Goal: Task Accomplishment & Management: Use online tool/utility

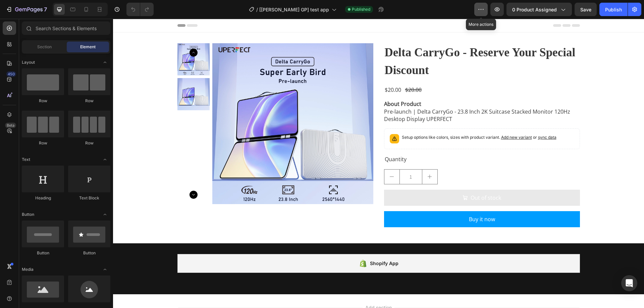
click at [484, 10] on icon "button" at bounding box center [481, 9] width 7 height 7
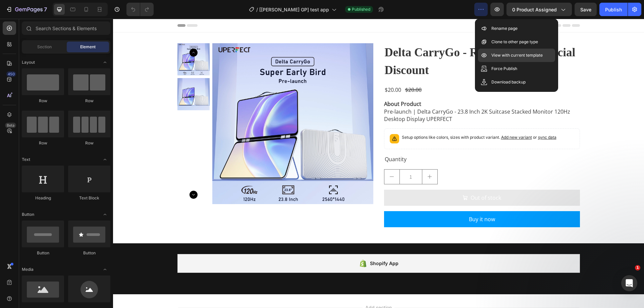
click at [495, 57] on p "View with current template" at bounding box center [517, 55] width 51 height 7
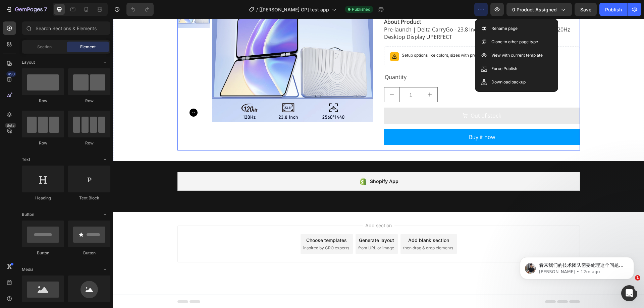
scroll to position [83, 0]
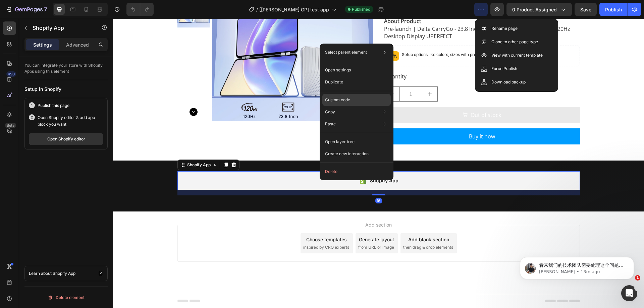
click at [335, 118] on div "Custom code" at bounding box center [356, 124] width 68 height 12
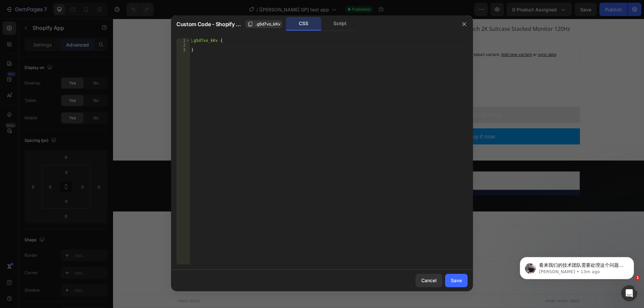
click at [217, 90] on div ".g5d7vo_kKv { }" at bounding box center [329, 156] width 278 height 236
type textarea "}"
type textarea "table{"
type textarea "c"
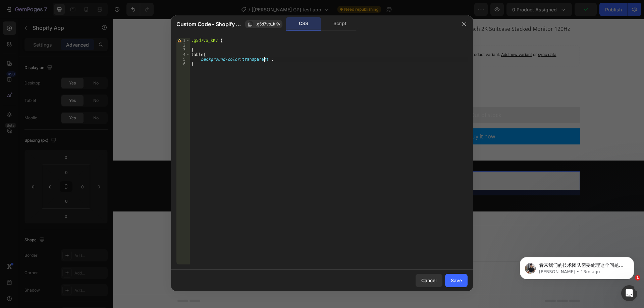
scroll to position [0, 6]
type textarea "background-color:transparent !;"
click at [447, 280] on button "Save" at bounding box center [456, 280] width 22 height 13
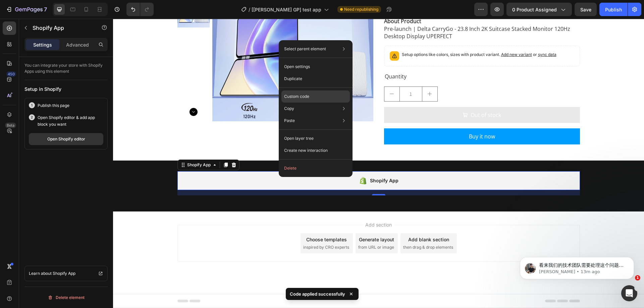
click at [304, 98] on p "Custom code" at bounding box center [296, 97] width 25 height 6
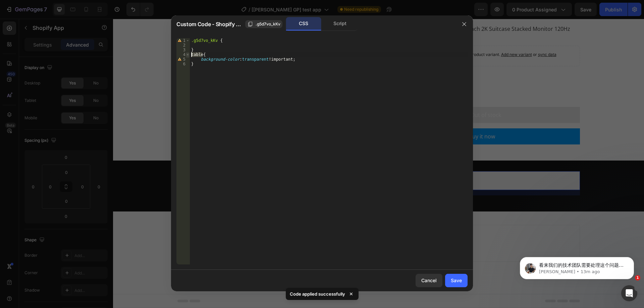
drag, startPoint x: 203, startPoint y: 54, endPoint x: 189, endPoint y: 54, distance: 13.8
click at [189, 54] on div "table{ 1 2 3 4 5 6 .g5d7vo_kKv { } table { background-color : transparent !impo…" at bounding box center [322, 151] width 291 height 227
click at [202, 56] on div ".g5d7vo_kKv { } table { background-color : transparent !important ; }" at bounding box center [329, 151] width 278 height 227
paste textarea "table"
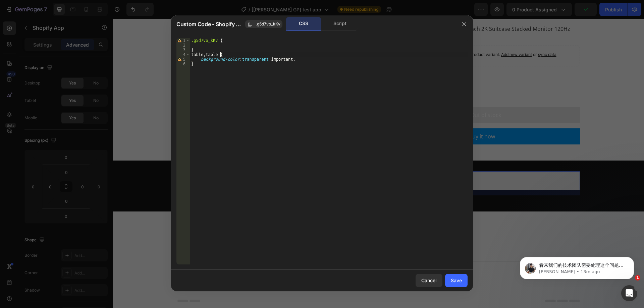
scroll to position [0, 2]
click at [207, 55] on div ".g5d7vo_kKv { } table , table * { background-color : transparent !important ; }" at bounding box center [329, 156] width 278 height 236
click at [198, 65] on div ".g5d7vo_kKv { } table , table * { background-color : transparent !important ; }" at bounding box center [329, 156] width 278 height 236
type textarea "}"
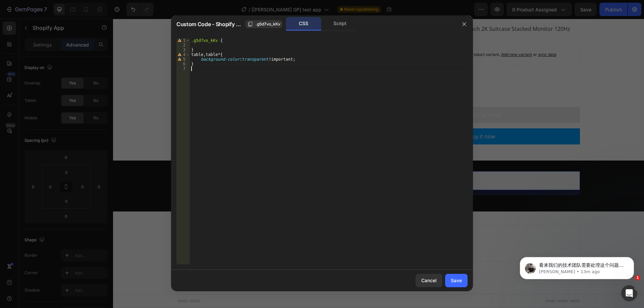
paste textarea "table *"
type textarea "table *{"
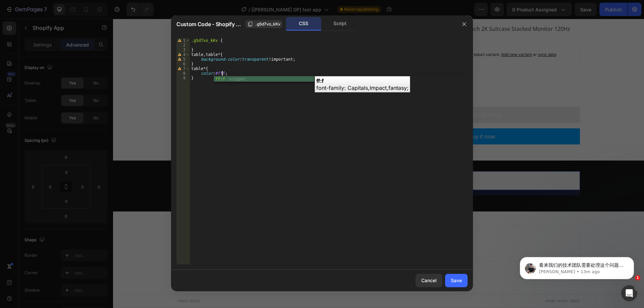
scroll to position [0, 2]
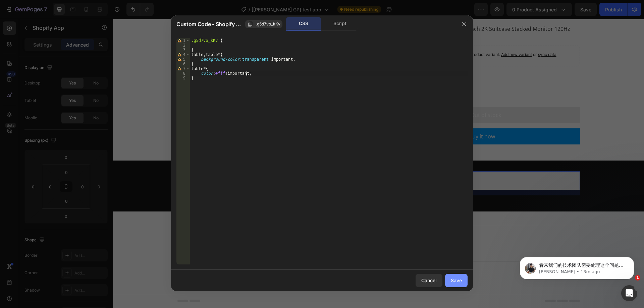
type textarea "color:#fff !"
click at [457, 286] on button "Save" at bounding box center [456, 280] width 22 height 13
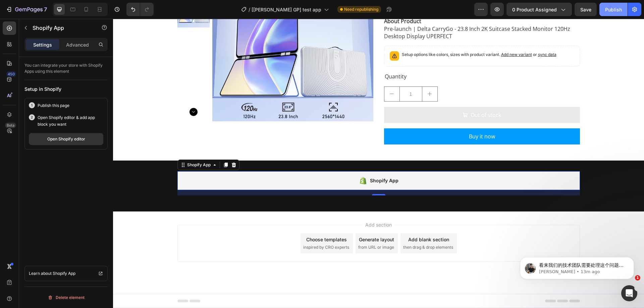
click at [605, 11] on button "Publish" at bounding box center [614, 9] width 28 height 13
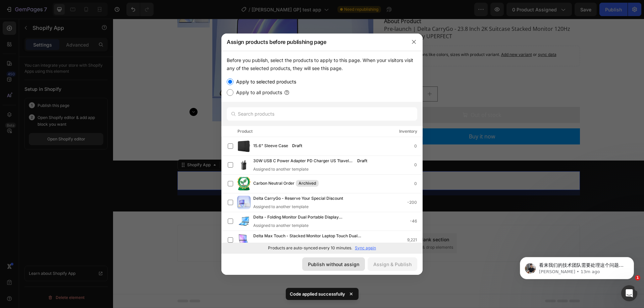
drag, startPoint x: 352, startPoint y: 267, endPoint x: 161, endPoint y: 284, distance: 191.3
click at [352, 267] on div "Publish without assign" at bounding box center [333, 264] width 51 height 7
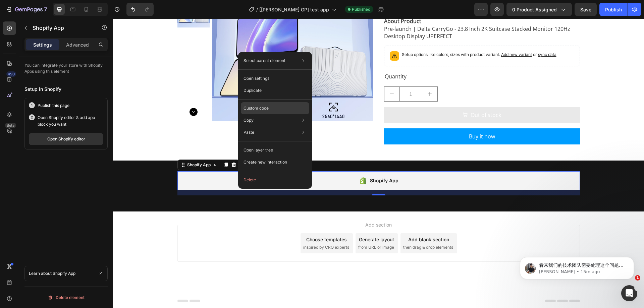
click at [264, 127] on div "Custom code" at bounding box center [275, 133] width 68 height 12
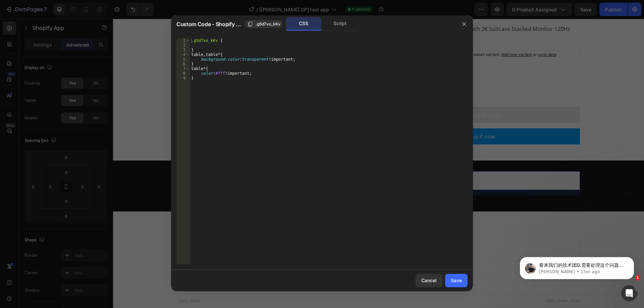
type textarea "}"
click at [222, 89] on div ".g5d7vo_kKv { } table , table * { background-color : transparent !important ; }…" at bounding box center [329, 156] width 278 height 236
paste textarea ".column-header:first-child"
click at [191, 83] on div "10" at bounding box center [185, 83] width 16 height 5
click at [193, 84] on div ".g5d7vo_kKv { } table , table * { background-color : transparent !important ; }…" at bounding box center [330, 156] width 276 height 236
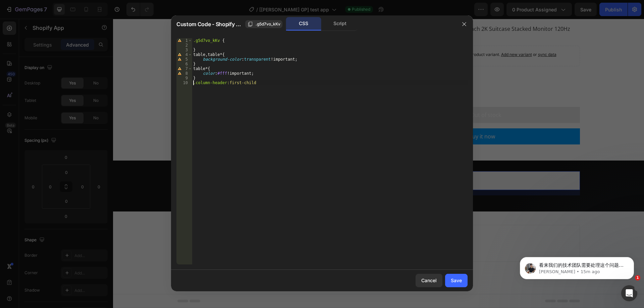
paste textarea "table-container"
click at [193, 83] on div ".g5d7vo_kKv { } table , table * { background-color : transparent !important ; }…" at bounding box center [330, 156] width 276 height 236
click at [289, 79] on div ".g5d7vo_kKv { } table , table * { background-color : transparent !important ; }…" at bounding box center [330, 156] width 276 height 236
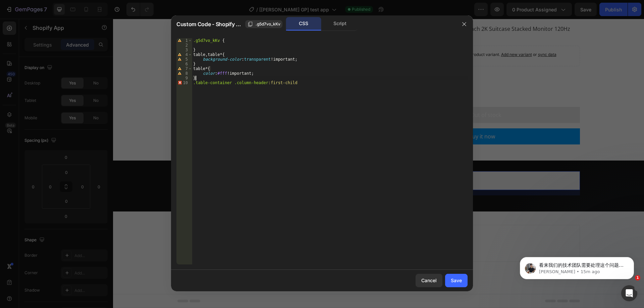
scroll to position [0, 0]
click at [293, 85] on div ".g5d7vo_kKv { } table , table * { background-color : transparent !important ; }…" at bounding box center [330, 156] width 276 height 236
type textarea ".table-container .column-header:first-child{"
drag, startPoint x: 294, startPoint y: 58, endPoint x: 202, endPoint y: 58, distance: 92.3
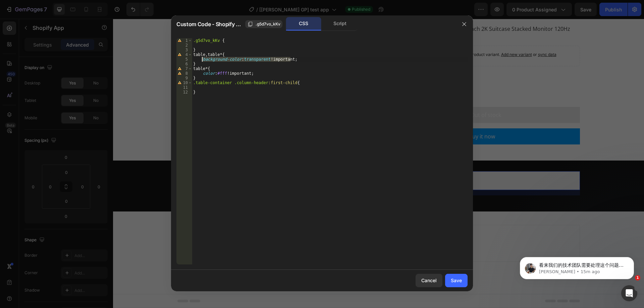
click at [202, 58] on div ".g5d7vo_kKv { } table , table * { background-color : transparent !important ; }…" at bounding box center [330, 156] width 276 height 236
type textarea "background-color:transparent !important;"
click at [197, 89] on div ".g5d7vo_kKv { } table , table * { background-color : transparent !important ; }…" at bounding box center [330, 156] width 276 height 236
paste textarea "background-color:transparent !important;"
click at [225, 88] on div ".g5d7vo_kKv { } table , table * { background-color : transparent !important ; }…" at bounding box center [330, 156] width 276 height 236
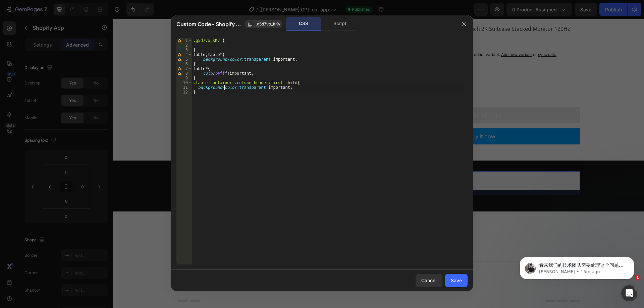
click at [225, 88] on div ".g5d7vo_kKv { } table , table * { background-color : transparent !important ; }…" at bounding box center [330, 156] width 276 height 236
type textarea "background:transparent !important;"
drag, startPoint x: 457, startPoint y: 279, endPoint x: 365, endPoint y: 231, distance: 103.0
click at [457, 279] on div "Save" at bounding box center [456, 280] width 11 height 7
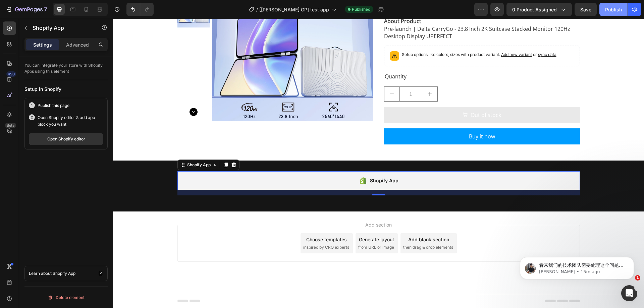
click at [614, 9] on div "Publish" at bounding box center [613, 9] width 17 height 7
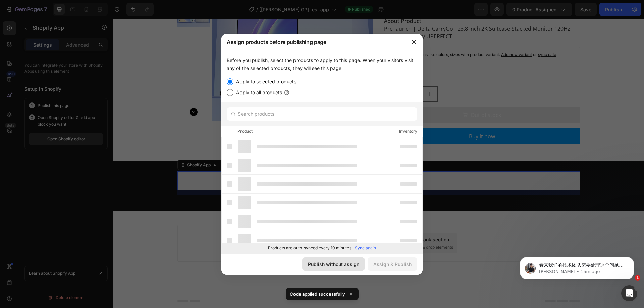
click at [357, 262] on div "Publish without assign" at bounding box center [333, 264] width 51 height 7
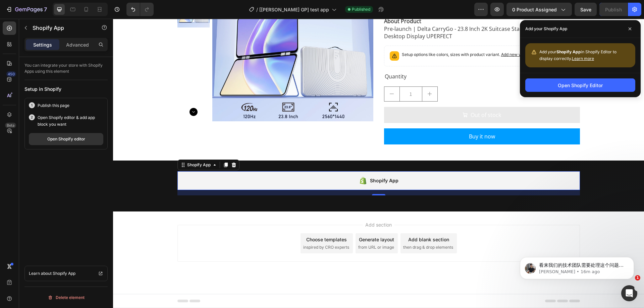
drag, startPoint x: 299, startPoint y: 181, endPoint x: 422, endPoint y: 180, distance: 123.2
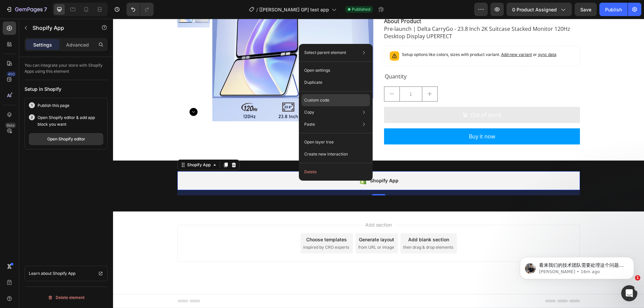
click at [318, 118] on div "Custom code" at bounding box center [336, 124] width 68 height 12
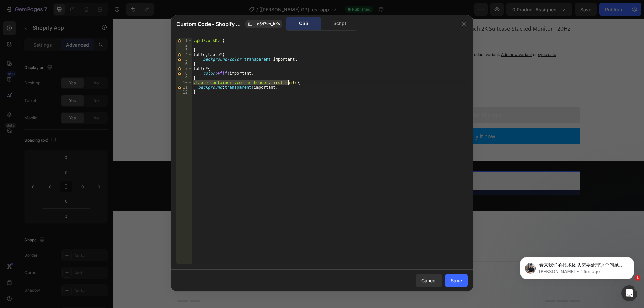
drag, startPoint x: 193, startPoint y: 82, endPoint x: 288, endPoint y: 82, distance: 95.0
click at [288, 82] on div ".g5d7vo_kKv { } table , table * { background-color : transparent !important ; }…" at bounding box center [330, 156] width 276 height 236
click at [227, 87] on div ".g5d7vo_kKv { } table , table * { background-color : transparent !important ; }…" at bounding box center [330, 156] width 276 height 236
drag, startPoint x: 230, startPoint y: 83, endPoint x: 185, endPoint y: 83, distance: 45.3
click at [185, 83] on div "background:transparent !important; 1 2 3 4 5 6 7 8 9 10 11 12 .g5d7vo_kKv { } t…" at bounding box center [322, 151] width 291 height 227
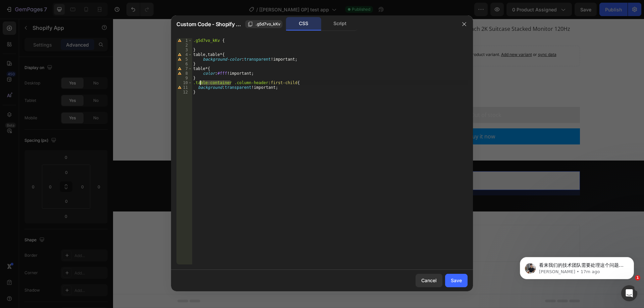
type textarea ".table-container .column-header:first-child{"
